Goal: Use online tool/utility: Utilize a website feature to perform a specific function

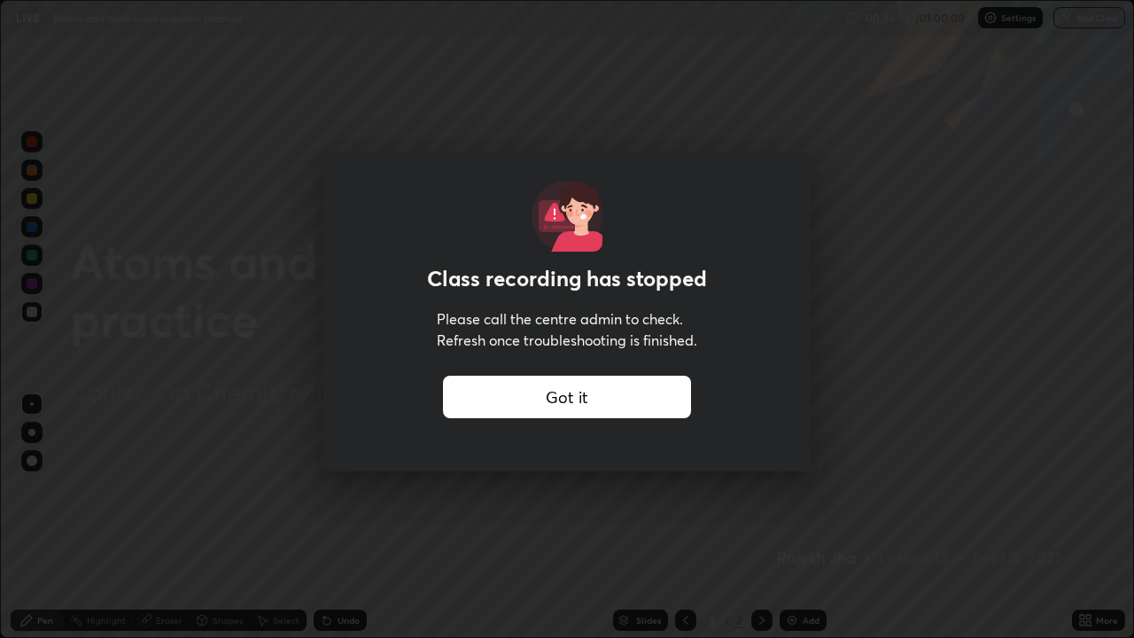
scroll to position [638, 1134]
click at [459, 393] on div "Got it" at bounding box center [567, 397] width 248 height 43
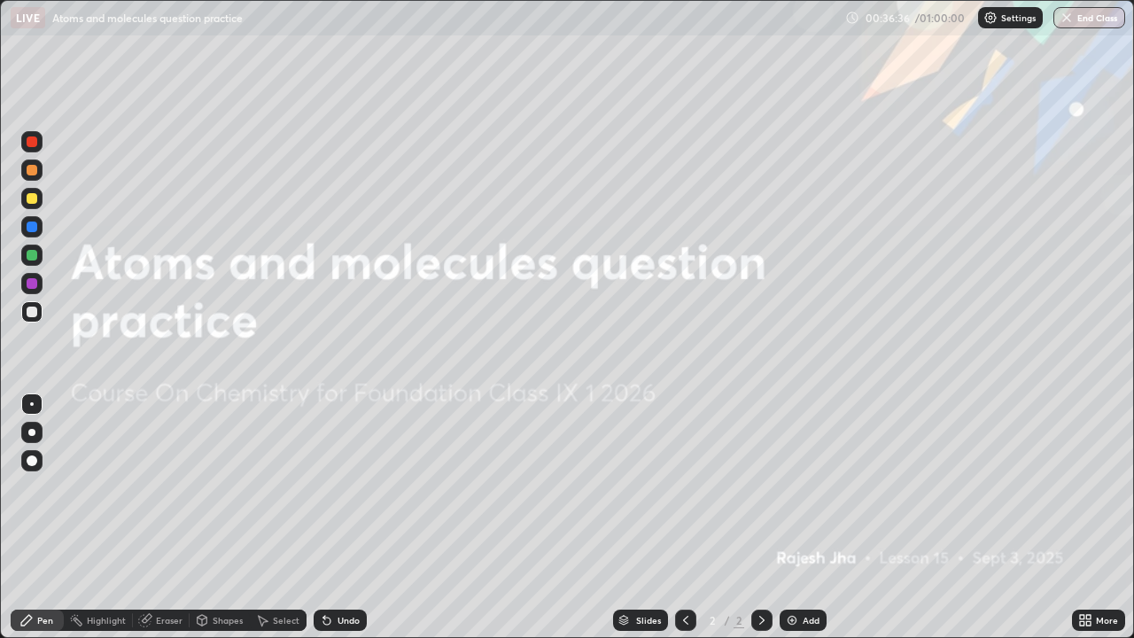
click at [794, 626] on img at bounding box center [792, 620] width 14 height 14
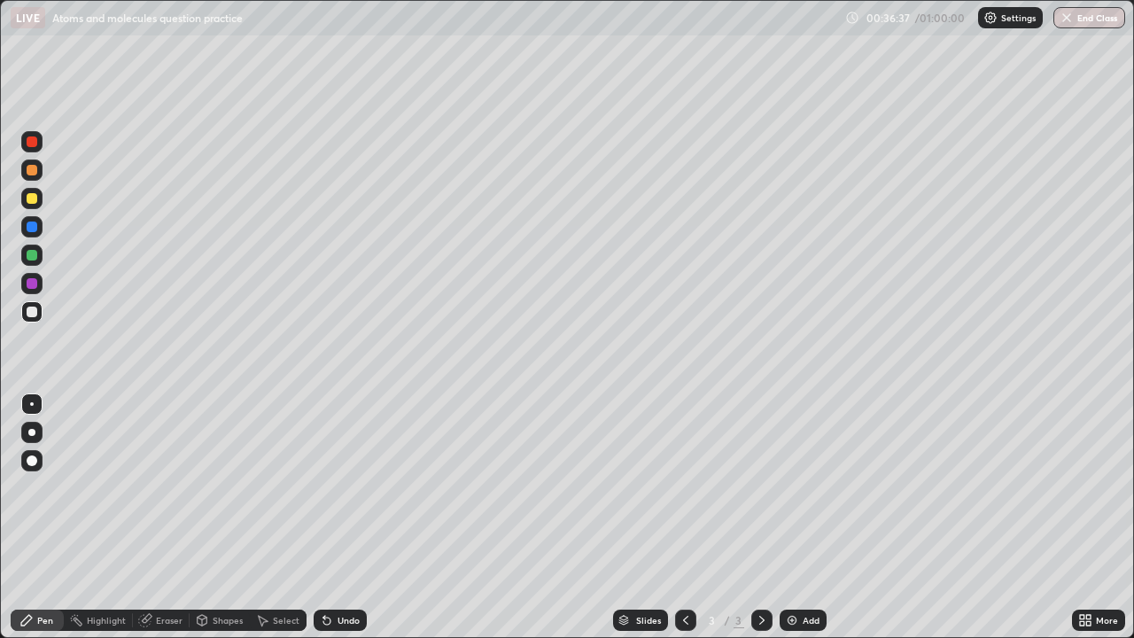
click at [35, 458] on div at bounding box center [32, 460] width 11 height 11
click at [31, 177] on div at bounding box center [31, 169] width 21 height 21
click at [27, 311] on div at bounding box center [32, 312] width 11 height 11
click at [164, 620] on div "Eraser" at bounding box center [169, 620] width 27 height 9
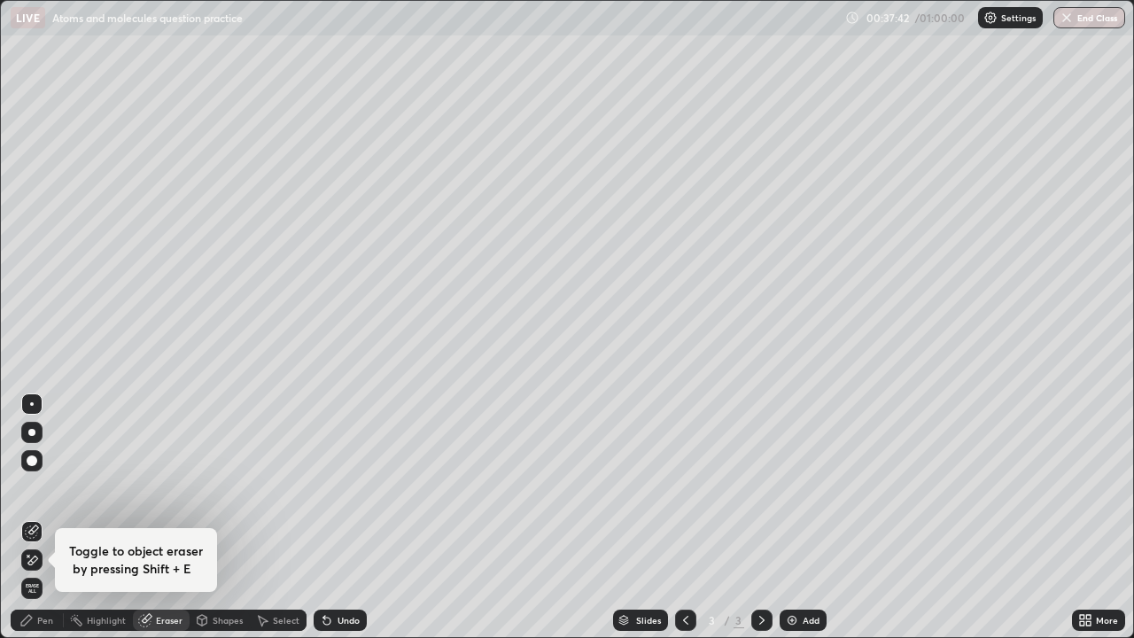
click at [46, 611] on div "Pen" at bounding box center [37, 620] width 53 height 21
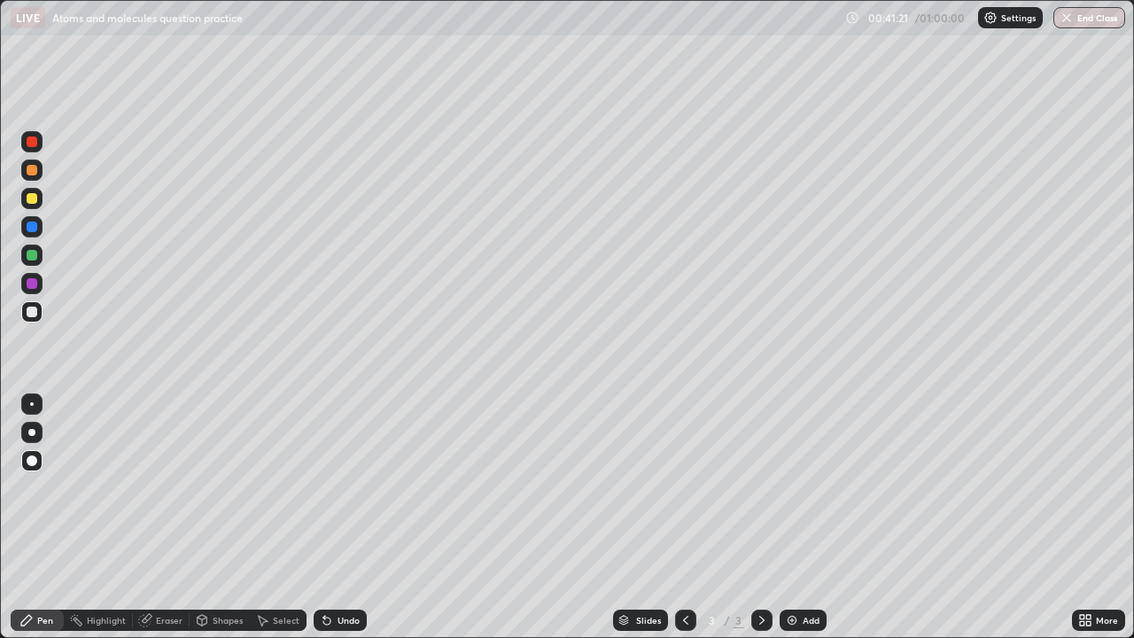
click at [42, 170] on div at bounding box center [31, 169] width 21 height 21
click at [27, 199] on div at bounding box center [32, 198] width 11 height 11
click at [32, 314] on div at bounding box center [32, 312] width 11 height 11
click at [782, 623] on div "Add" at bounding box center [803, 620] width 47 height 21
click at [164, 621] on div "Eraser" at bounding box center [169, 620] width 27 height 9
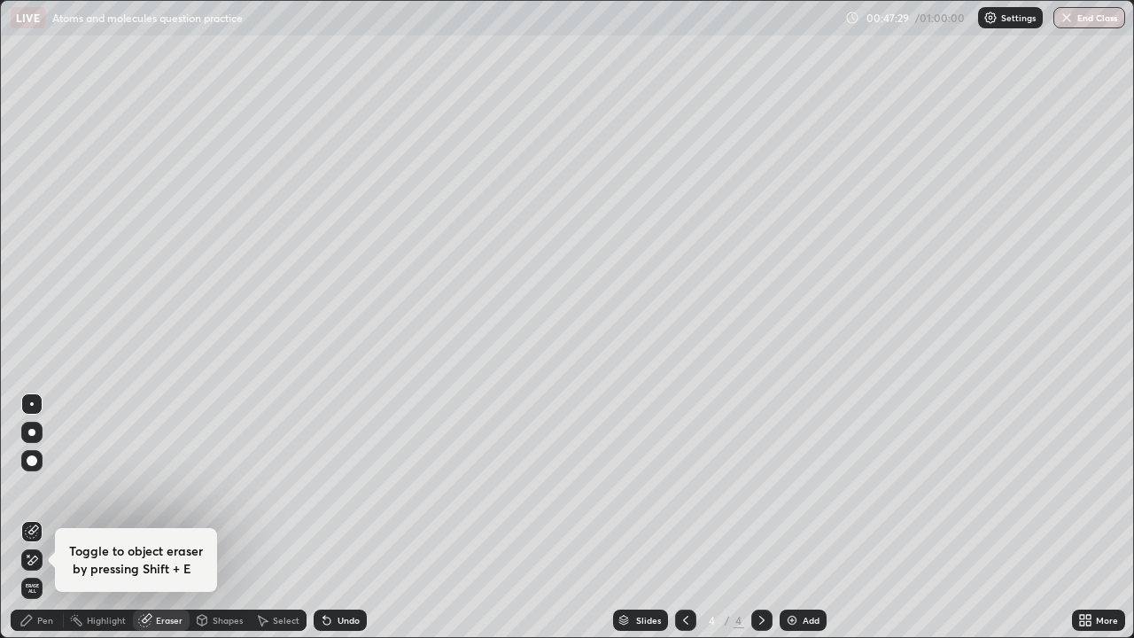
click at [44, 618] on div "Pen" at bounding box center [45, 620] width 16 height 9
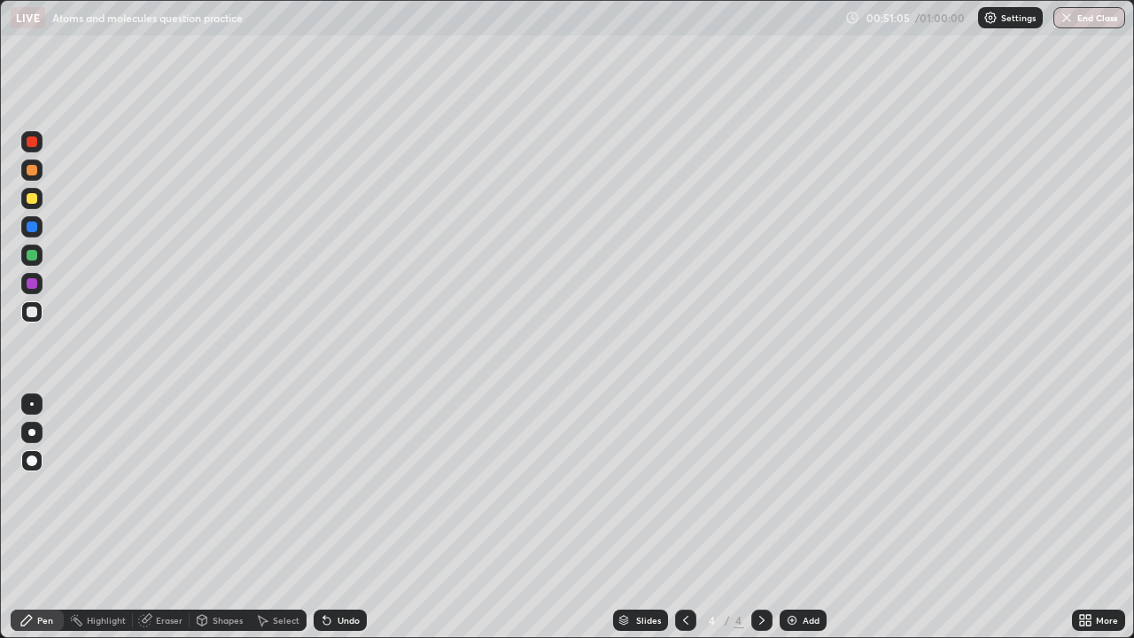
click at [36, 258] on div at bounding box center [32, 255] width 11 height 11
click at [43, 58] on div "Erase all" at bounding box center [32, 318] width 43 height 567
click at [44, 53] on div "Erase all" at bounding box center [32, 318] width 43 height 567
click at [49, 51] on div "Erase all" at bounding box center [32, 318] width 43 height 567
click at [27, 201] on div at bounding box center [32, 198] width 11 height 11
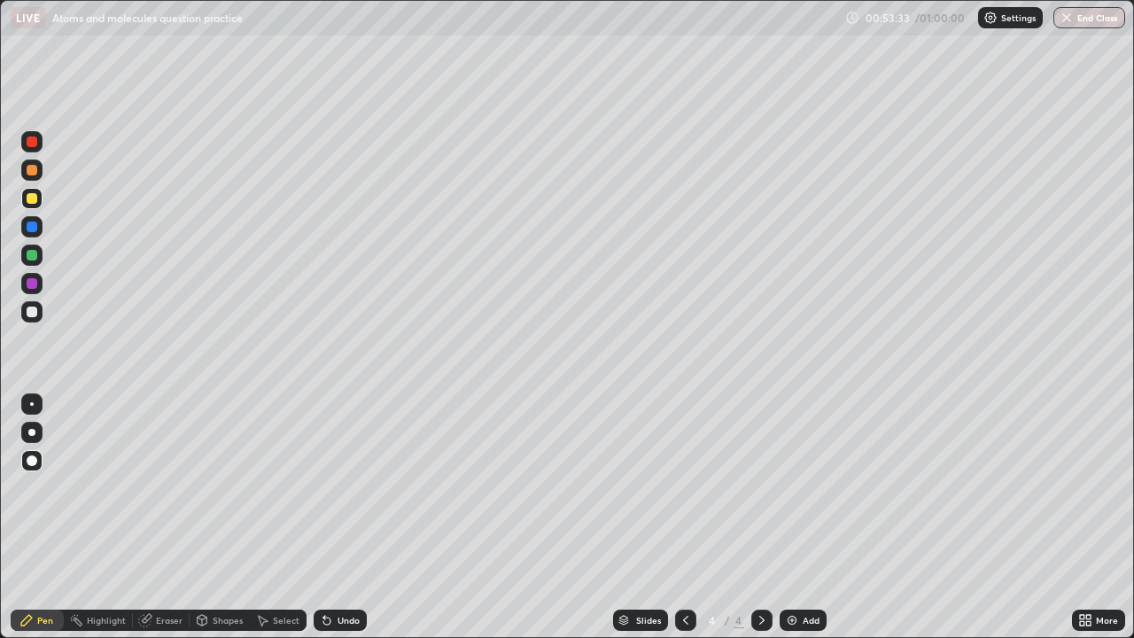
click at [796, 624] on img at bounding box center [792, 620] width 14 height 14
click at [28, 170] on div at bounding box center [32, 170] width 11 height 11
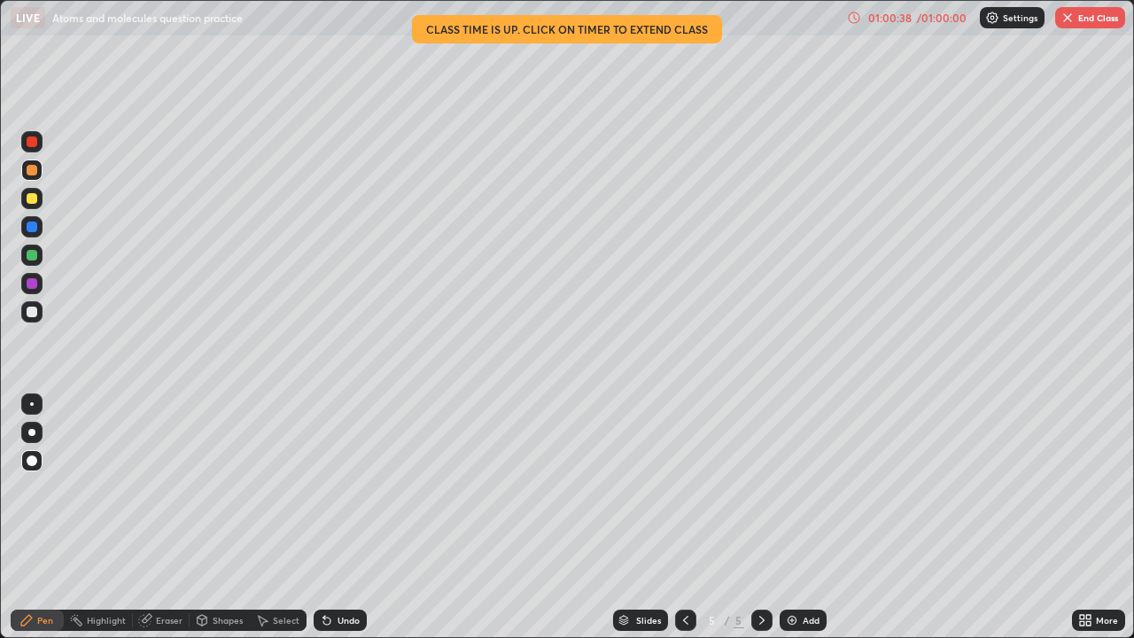
click at [1101, 17] on button "End Class" at bounding box center [1090, 17] width 70 height 21
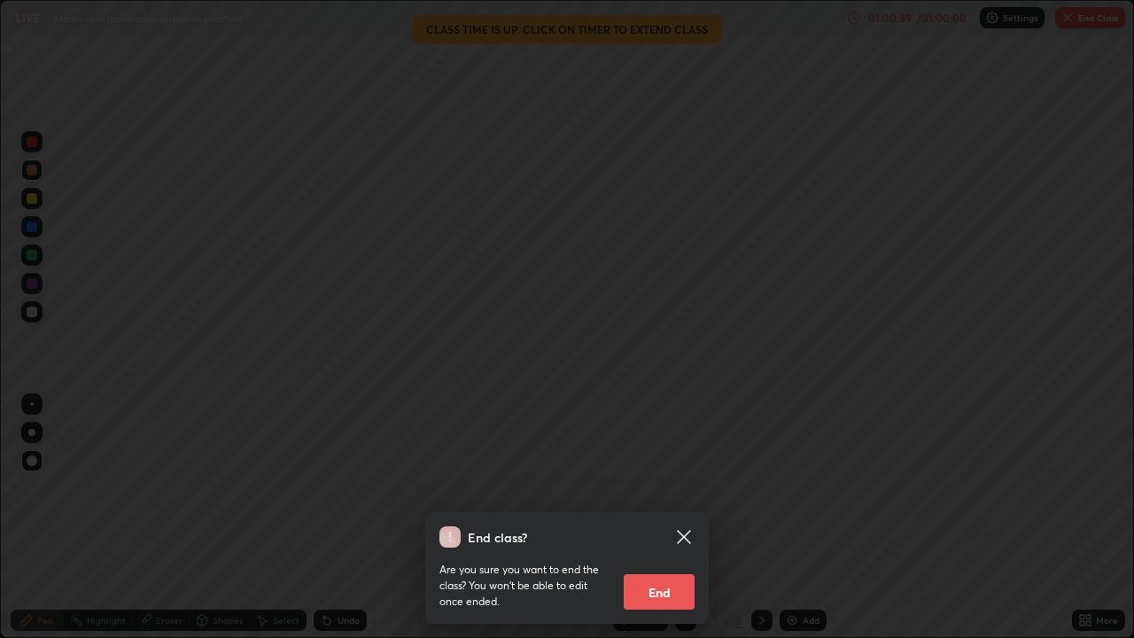
click at [665, 586] on button "End" at bounding box center [659, 591] width 71 height 35
